Goal: Navigation & Orientation: Find specific page/section

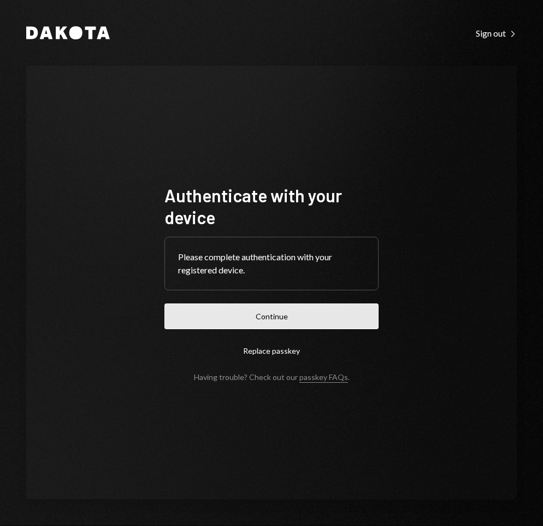
click at [289, 315] on button "Continue" at bounding box center [271, 316] width 214 height 26
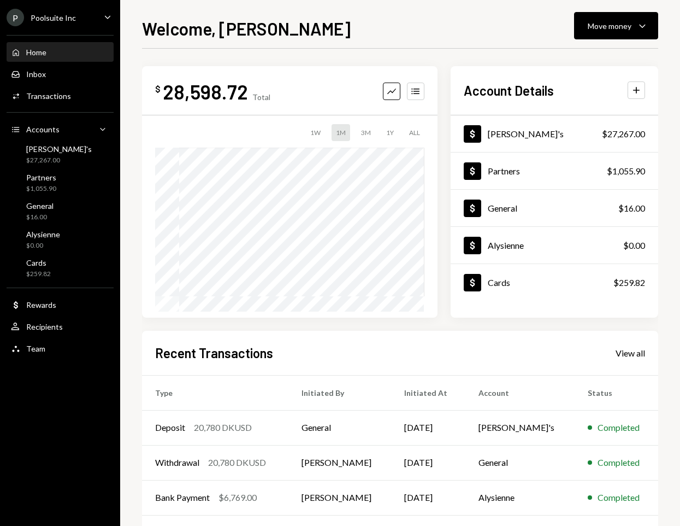
click at [49, 196] on div "Home Home Inbox Inbox Activities Transactions Accounts Accounts Caret Down [PER…" at bounding box center [60, 194] width 120 height 332
click at [50, 187] on div "$1,055.90" at bounding box center [41, 188] width 30 height 9
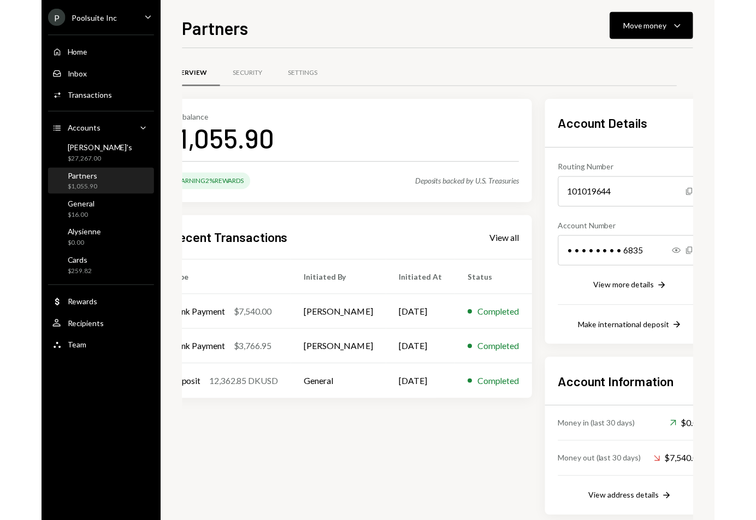
scroll to position [0, 23]
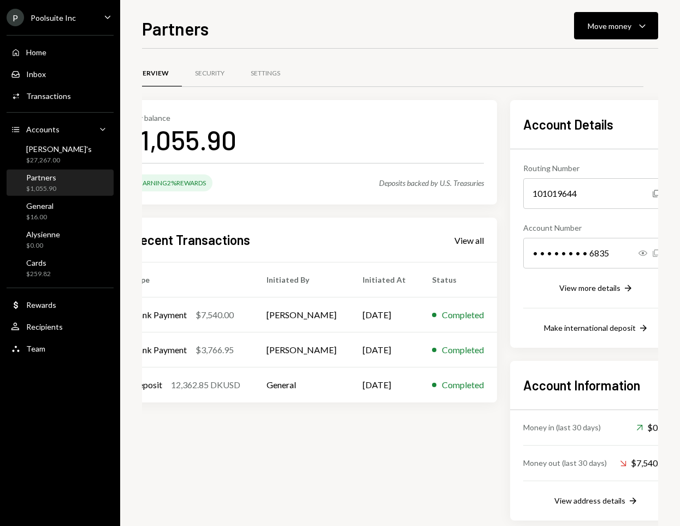
click at [543, 253] on icon "Copy" at bounding box center [656, 253] width 9 height 9
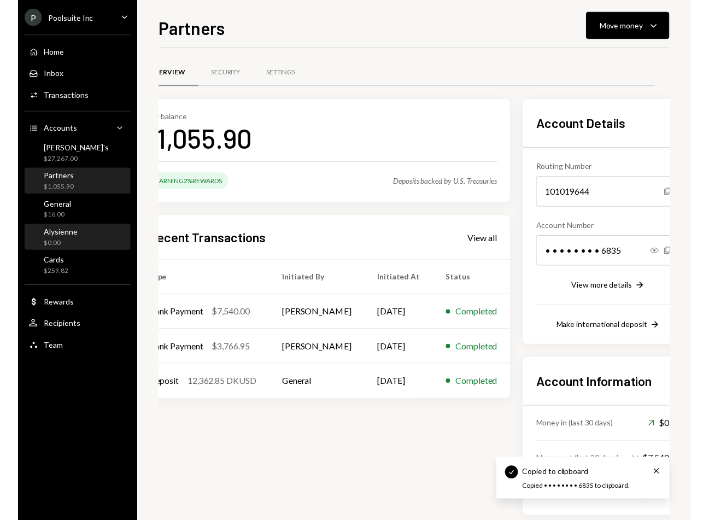
scroll to position [0, 0]
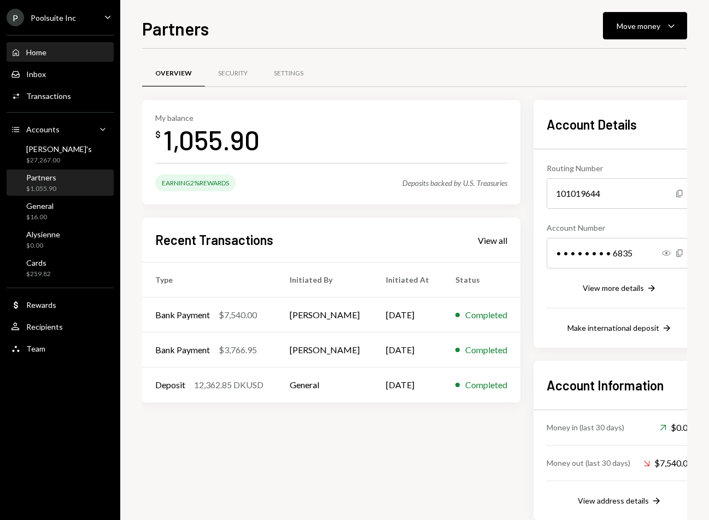
click at [55, 57] on div "Home Home" at bounding box center [60, 52] width 98 height 19
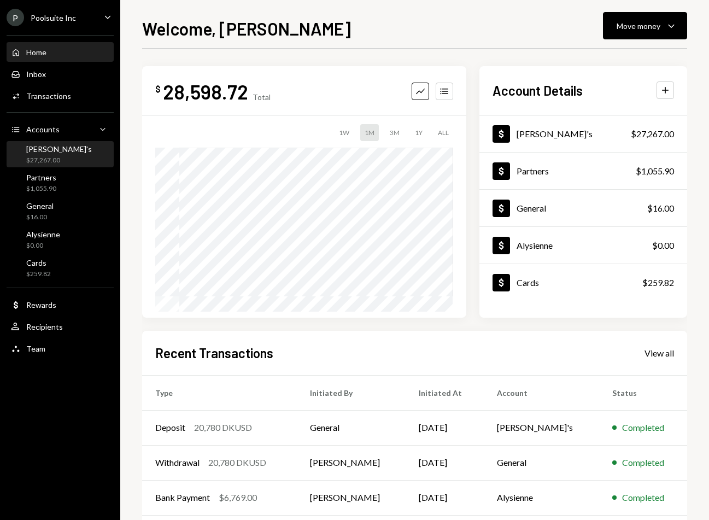
click at [52, 163] on div "$27,267.00" at bounding box center [59, 160] width 66 height 9
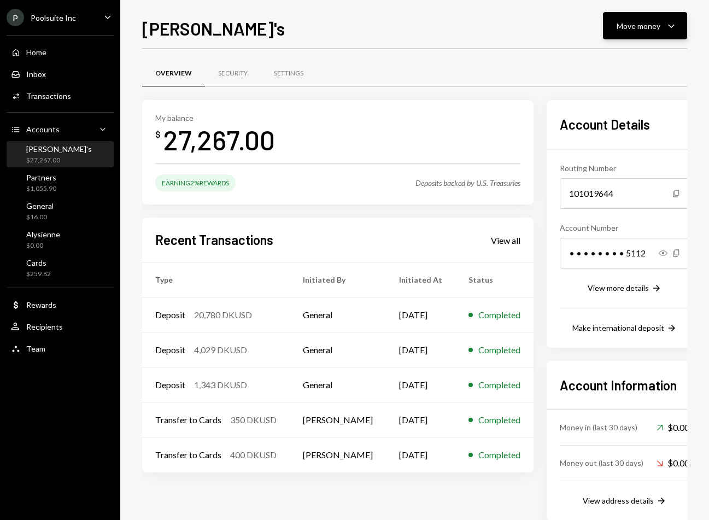
click at [543, 25] on div "Move money Caret Down" at bounding box center [644, 25] width 57 height 13
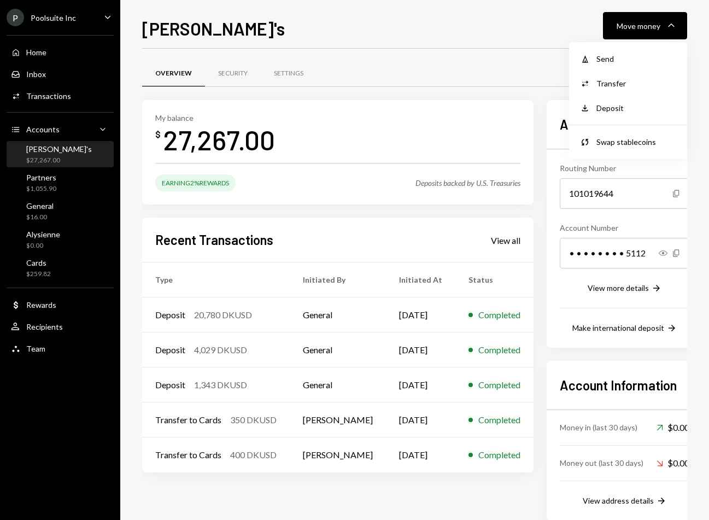
click at [351, 87] on div "Overview Security Settings" at bounding box center [414, 80] width 545 height 40
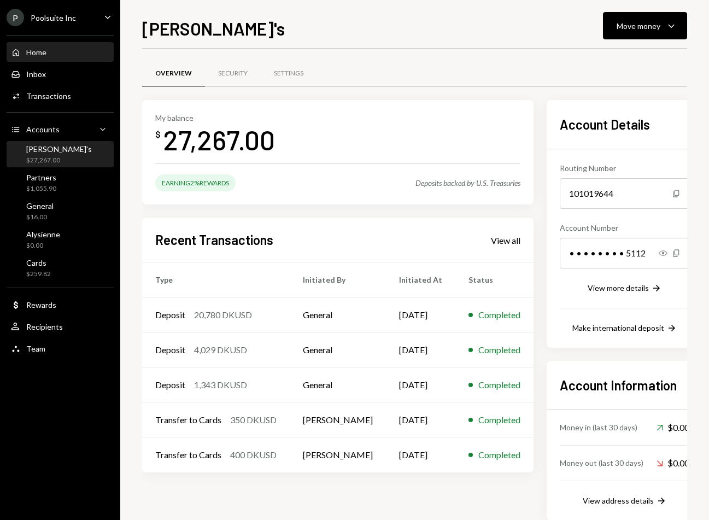
click at [52, 57] on div "Home Home" at bounding box center [60, 53] width 98 height 10
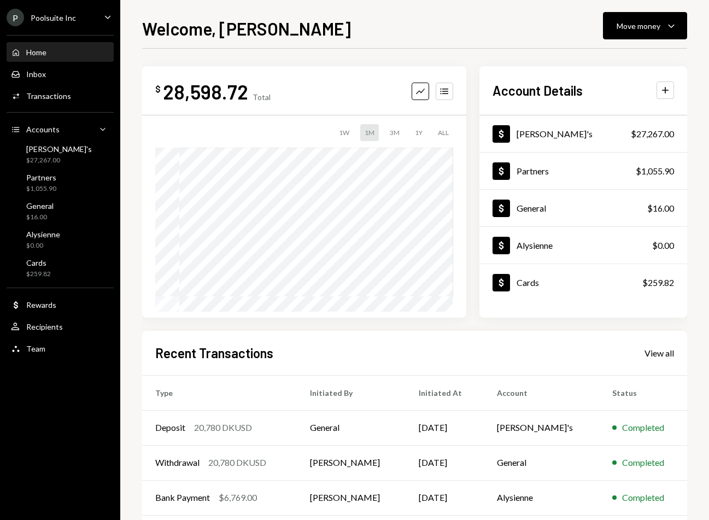
click at [66, 167] on div "Home Home Inbox Inbox Activities Transactions Accounts Accounts Caret Down [PER…" at bounding box center [60, 194] width 120 height 332
click at [62, 152] on div "[PERSON_NAME]'s $27,267.00" at bounding box center [60, 154] width 98 height 21
